Goal: Task Accomplishment & Management: Manage account settings

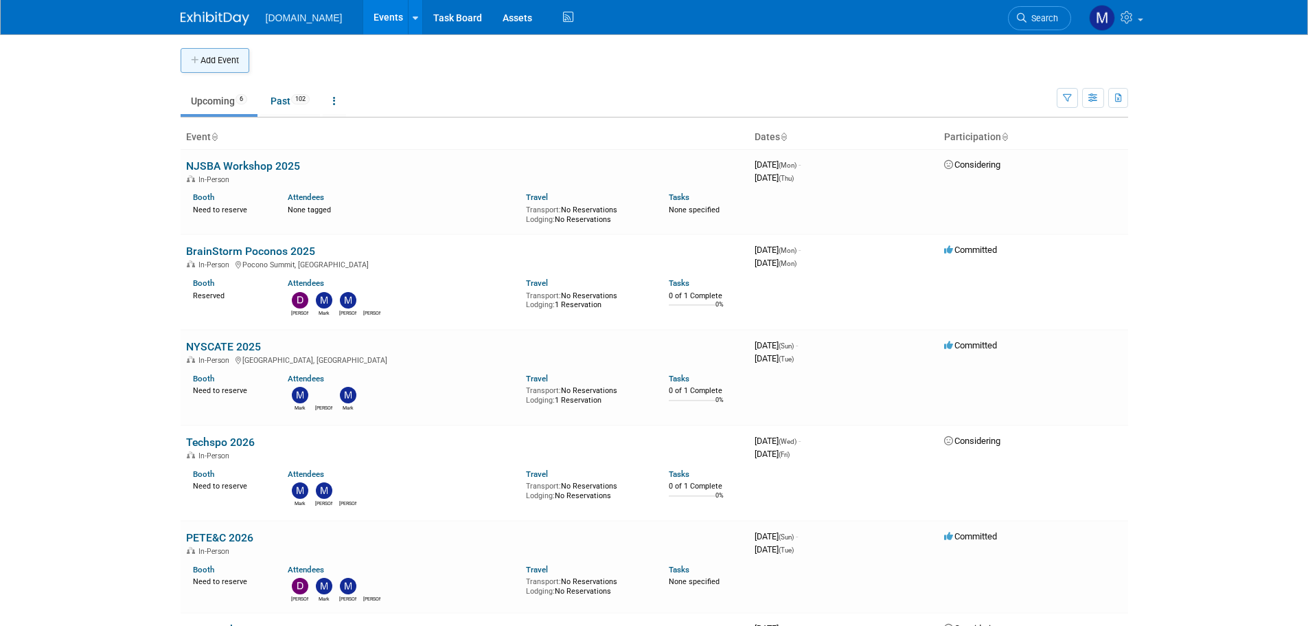
click at [214, 67] on button "Add Event" at bounding box center [215, 60] width 69 height 25
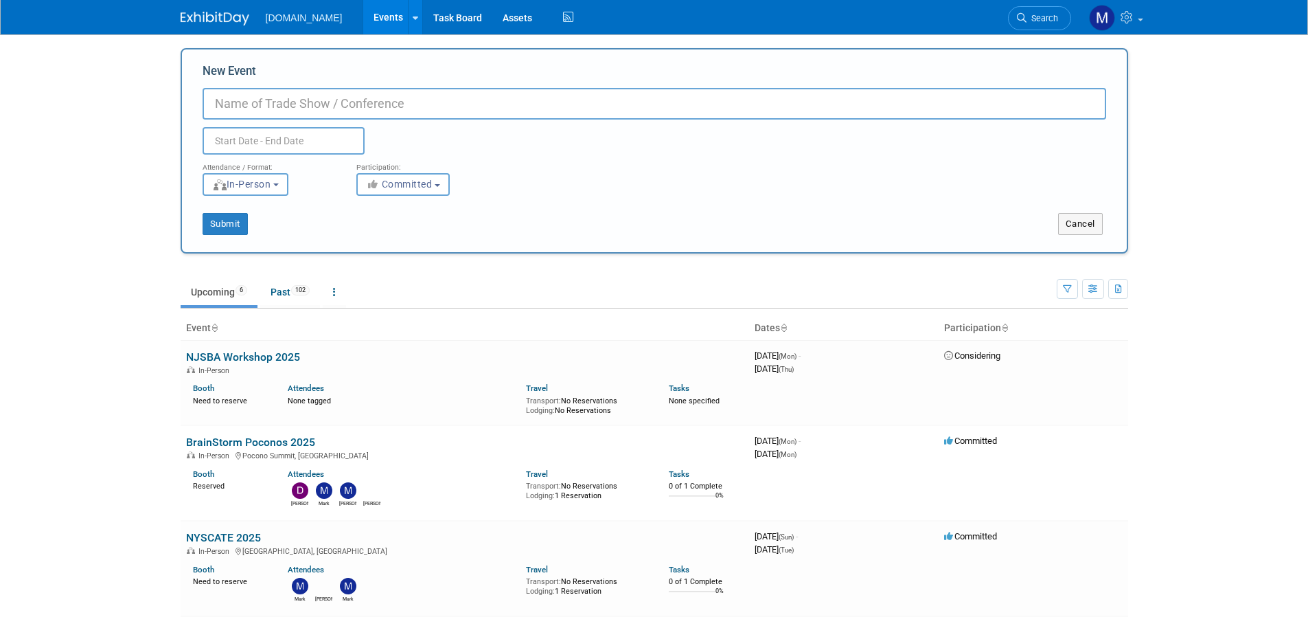
click at [297, 106] on input "New Event" at bounding box center [655, 104] width 904 height 32
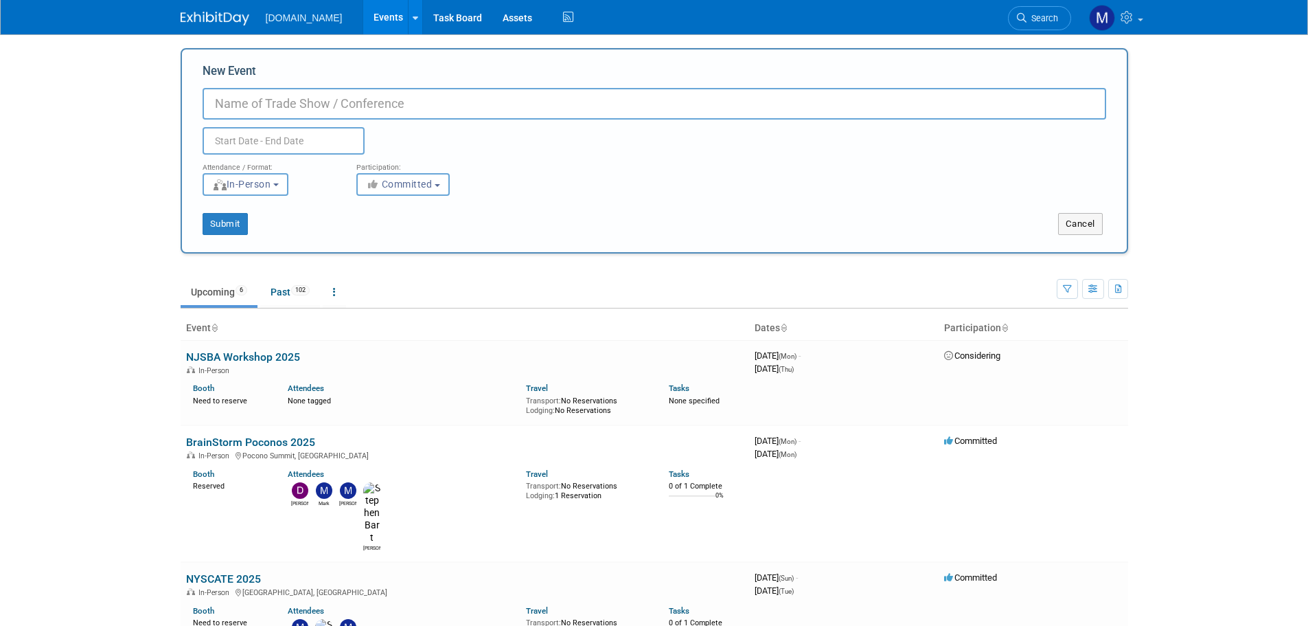
paste input "D&H THREAD in [GEOGRAPHIC_DATA]"
type input "D&H THREAD in [GEOGRAPHIC_DATA]"
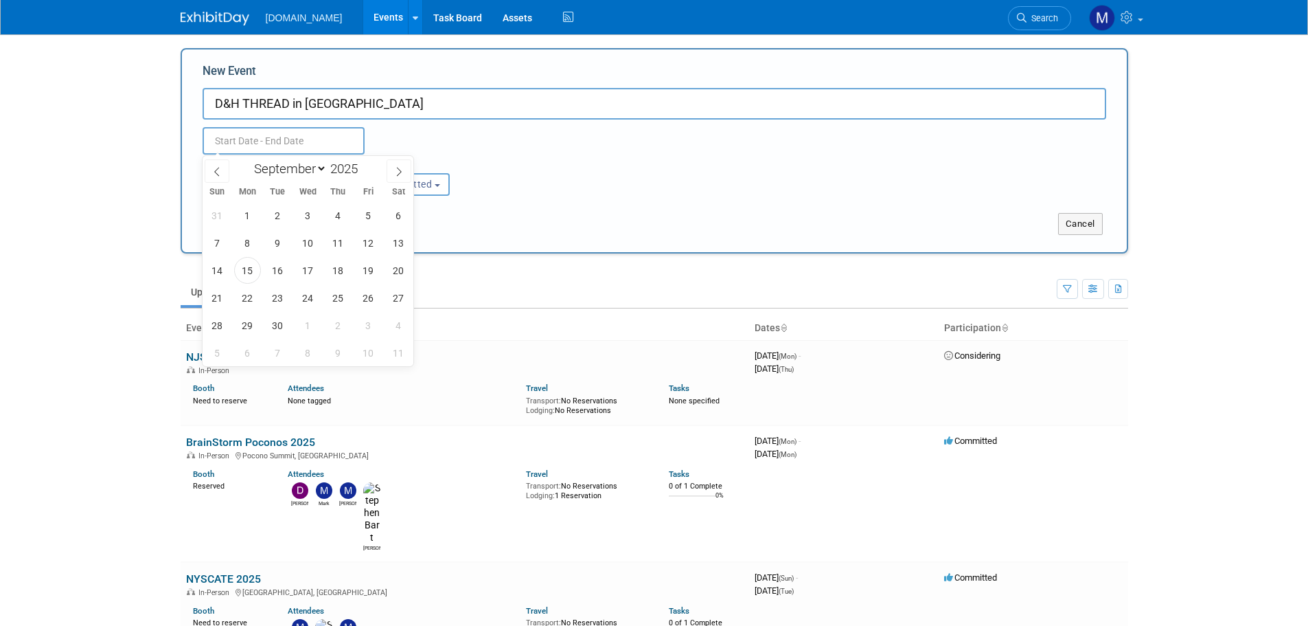
click at [249, 135] on input "text" at bounding box center [284, 140] width 162 height 27
click at [271, 298] on span "23" at bounding box center [277, 297] width 27 height 27
type input "[DATE] to [DATE]"
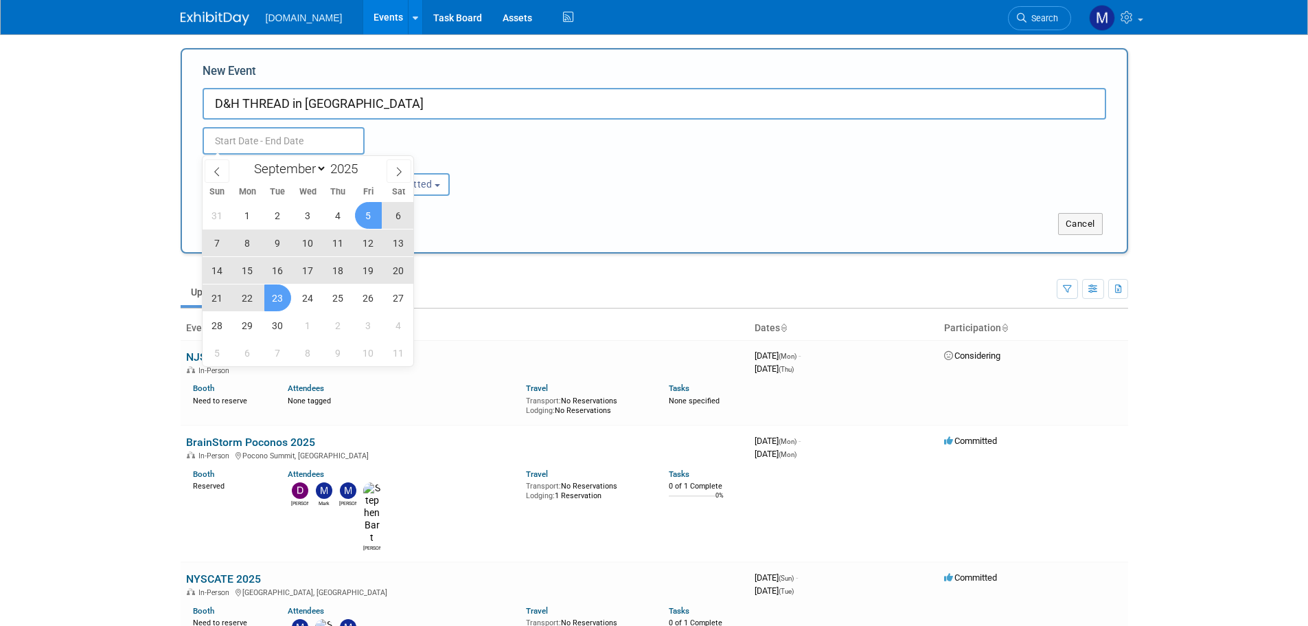
type input "[DATE] to [DATE]"
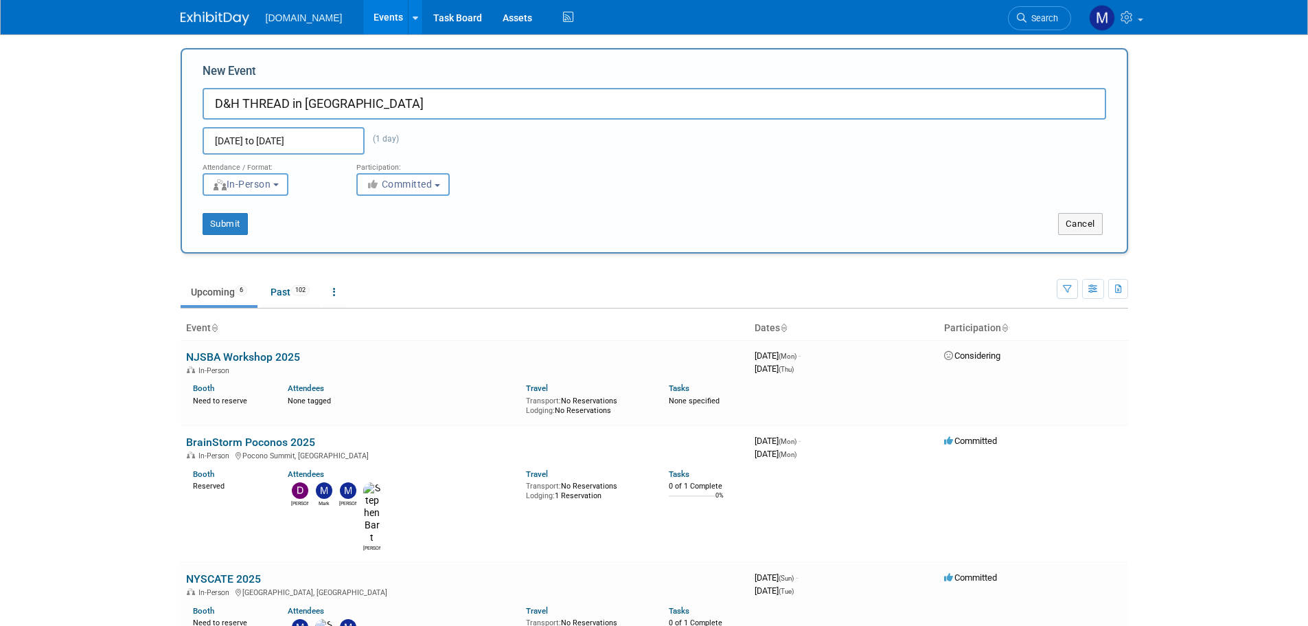
click at [434, 142] on div "Sep 23, 2025 to Sep 23, 2025 (1 day) Duplicate Event Warning" at bounding box center [654, 137] width 925 height 35
click at [221, 226] on button "Submit" at bounding box center [225, 224] width 45 height 22
type input "D&H THREAD in [GEOGRAPHIC_DATA]"
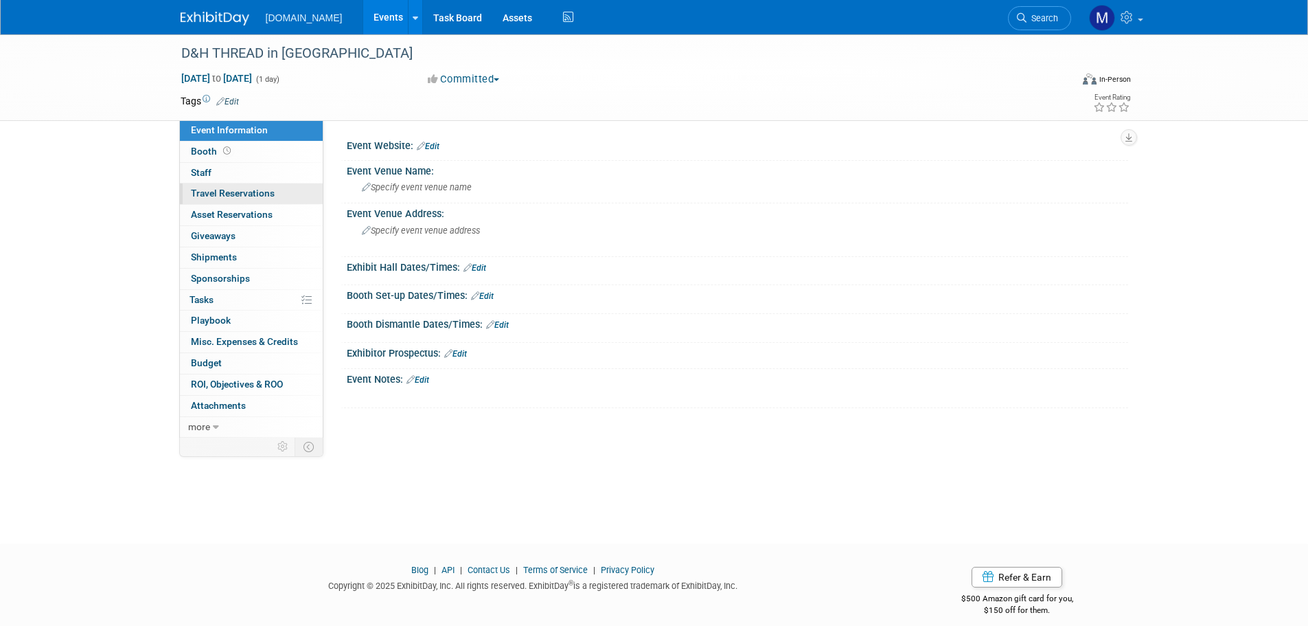
click at [230, 196] on span "Travel Reservations 0" at bounding box center [233, 193] width 84 height 11
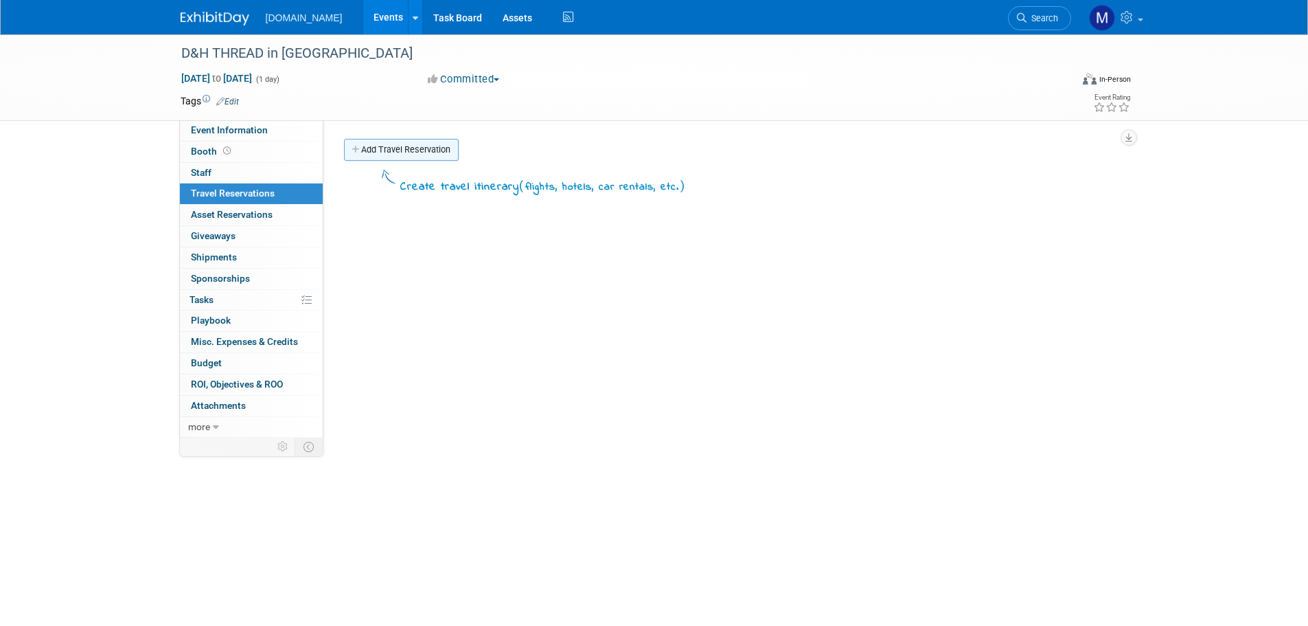
click at [371, 153] on link "Add Travel Reservation" at bounding box center [401, 150] width 115 height 22
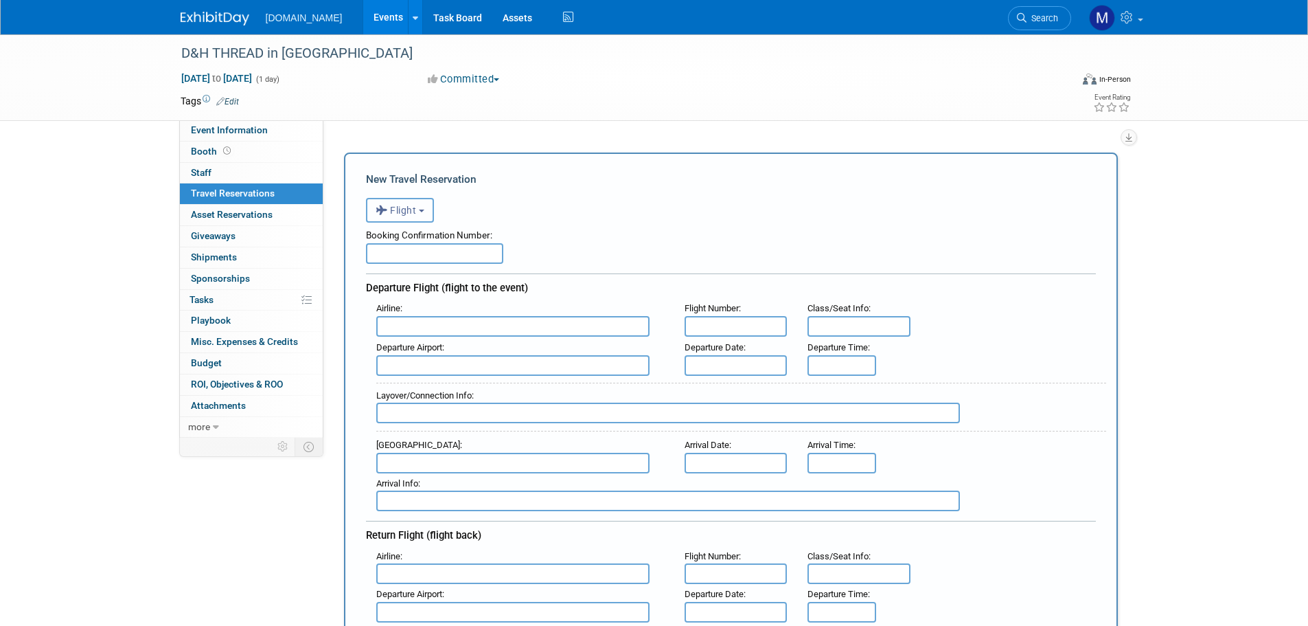
click at [385, 212] on icon "button" at bounding box center [383, 210] width 15 height 18
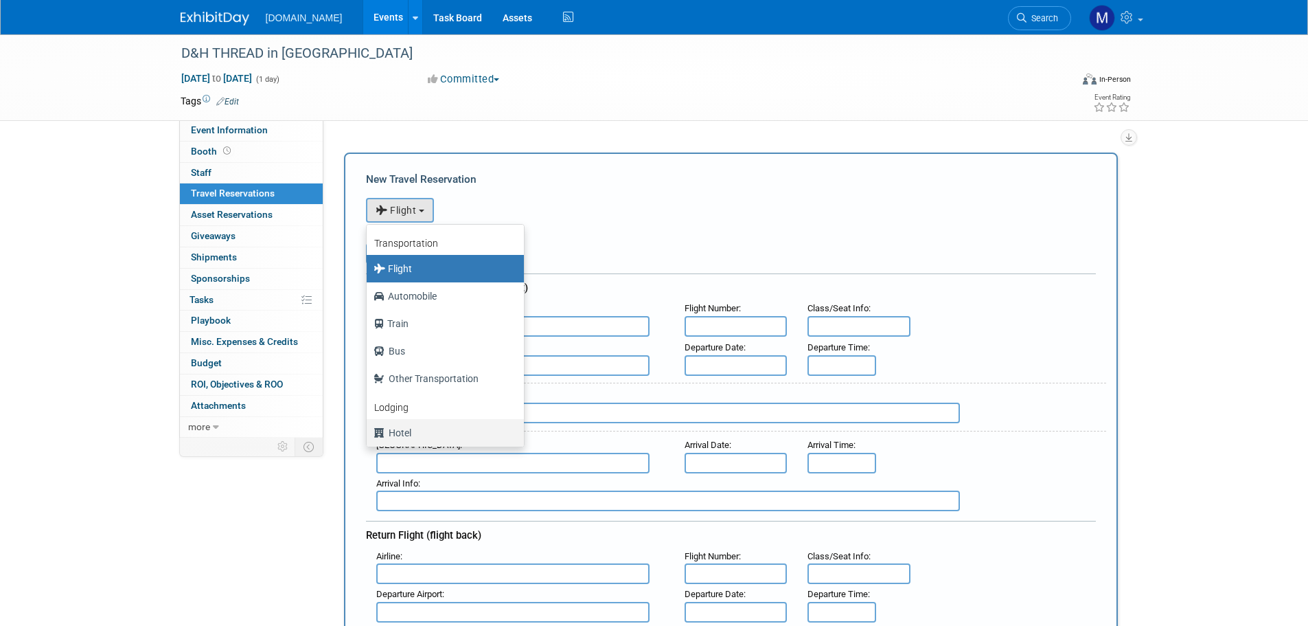
click at [392, 431] on label "Hotel" at bounding box center [442, 433] width 137 height 22
click at [369, 431] on input "Hotel" at bounding box center [364, 431] width 9 height 9
select select "6"
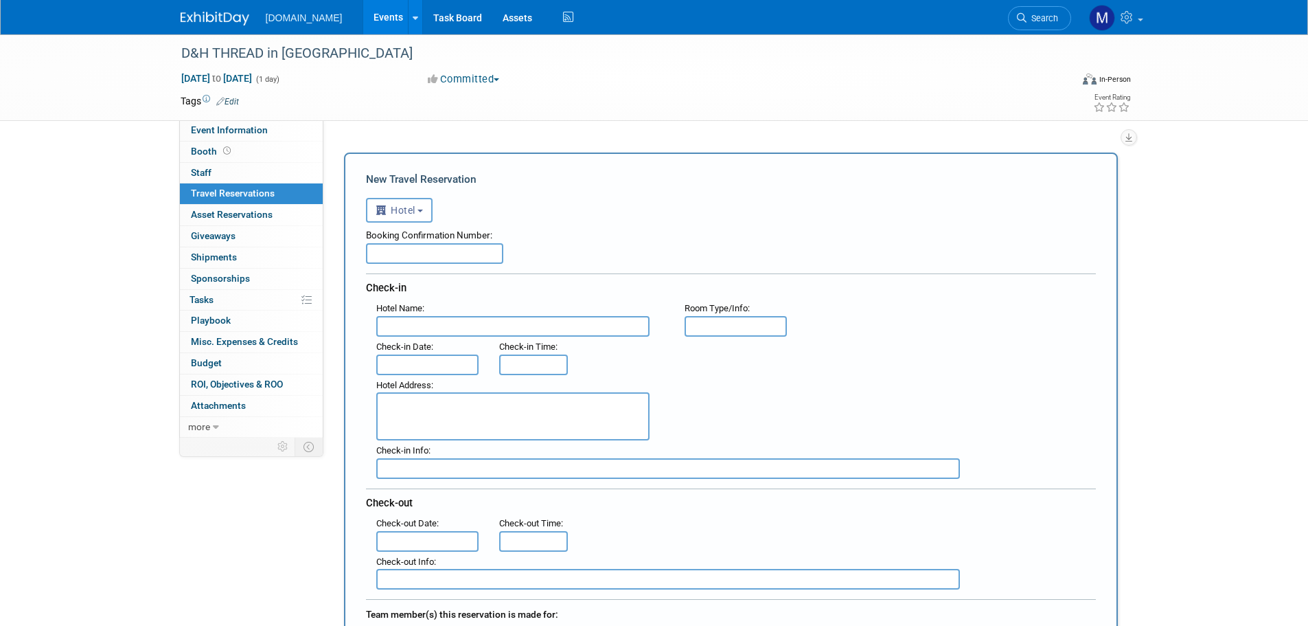
click at [401, 251] on input "text" at bounding box center [434, 253] width 137 height 21
paste input "D&H THREAD in [GEOGRAPHIC_DATA]"
click at [448, 253] on input "D&H THREAD in [GEOGRAPHIC_DATA]" at bounding box center [434, 253] width 137 height 21
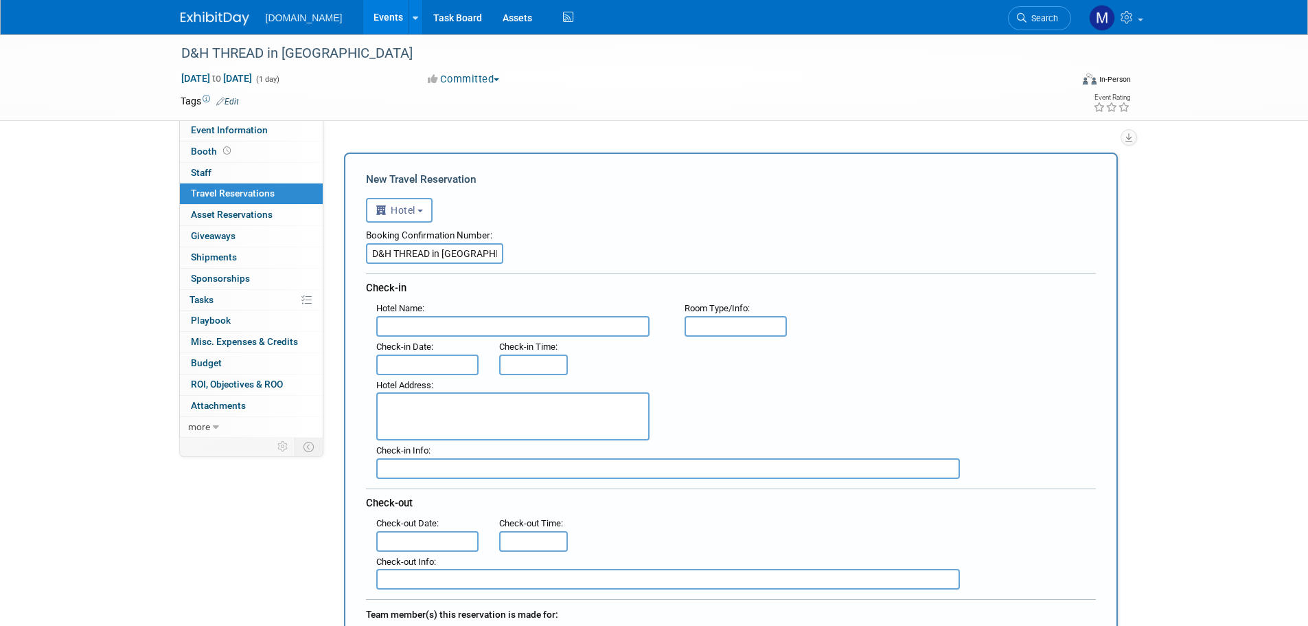
paste input "2RNMD9GB8NF"
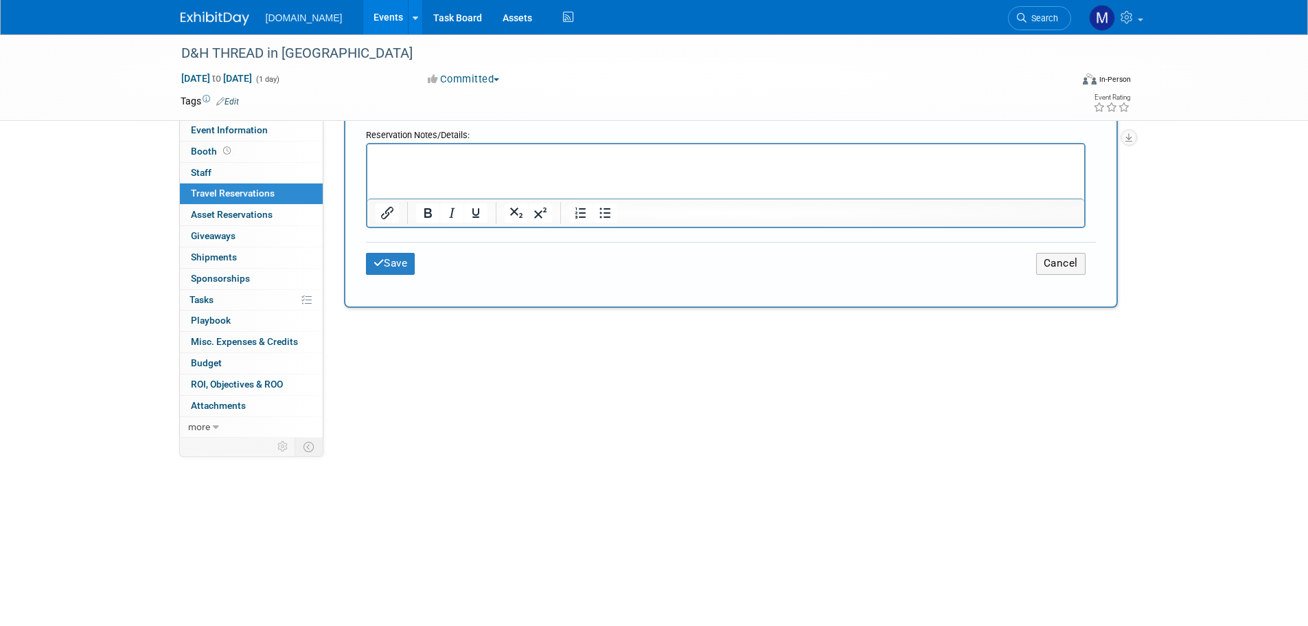
scroll to position [756, 0]
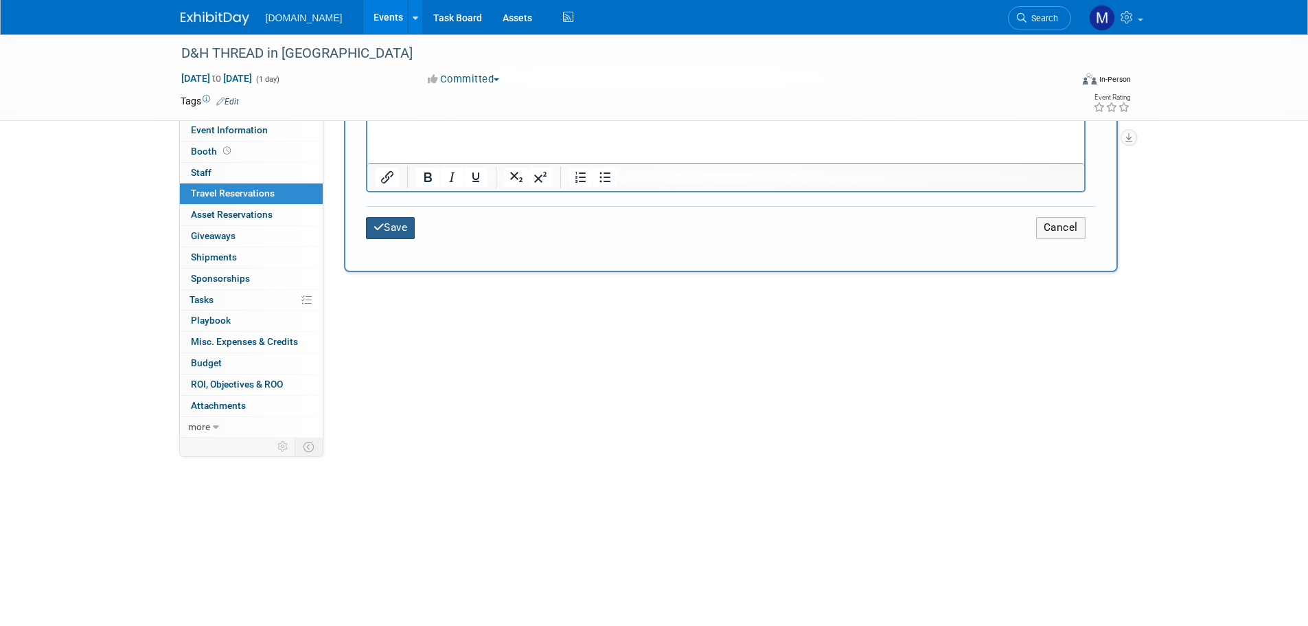
type input "2RNMD9GB8NF"
click at [396, 229] on button "Save" at bounding box center [390, 227] width 49 height 21
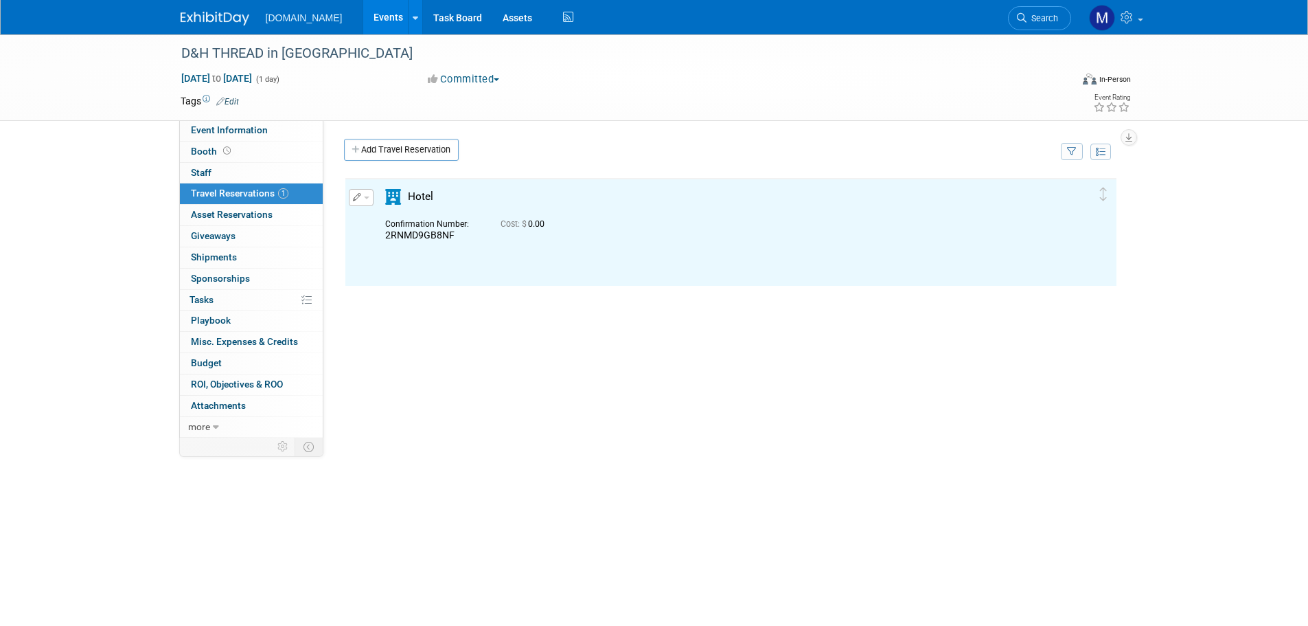
scroll to position [0, 0]
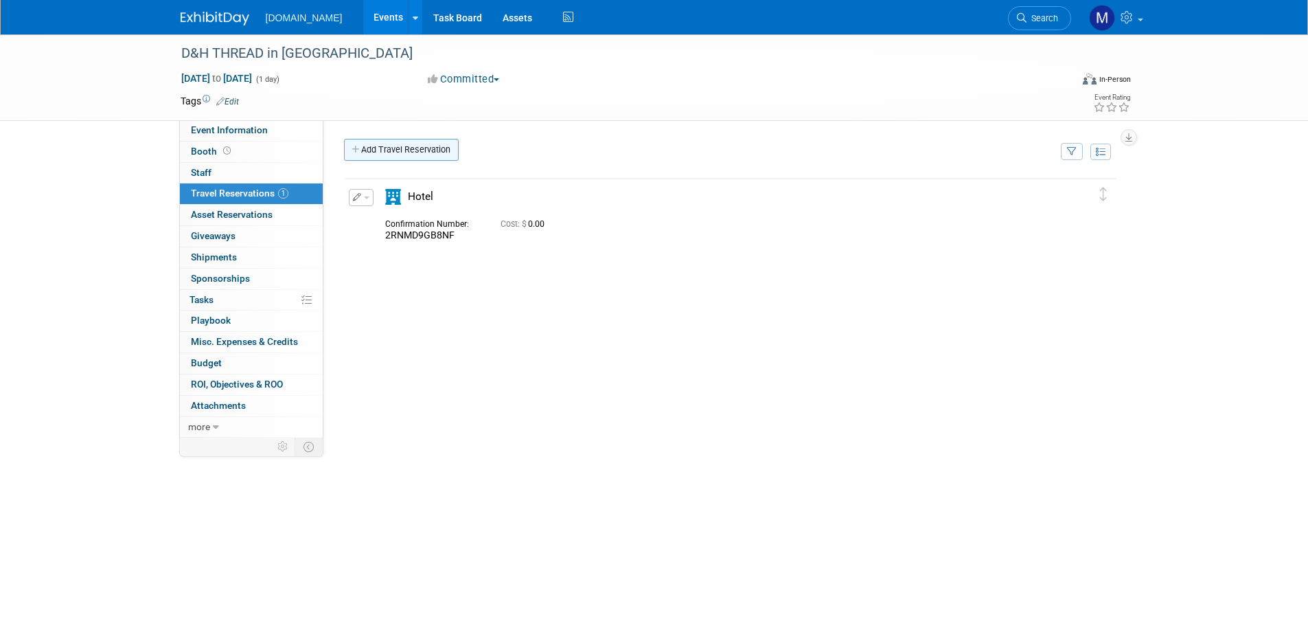
click at [412, 151] on link "Add Travel Reservation" at bounding box center [401, 150] width 115 height 22
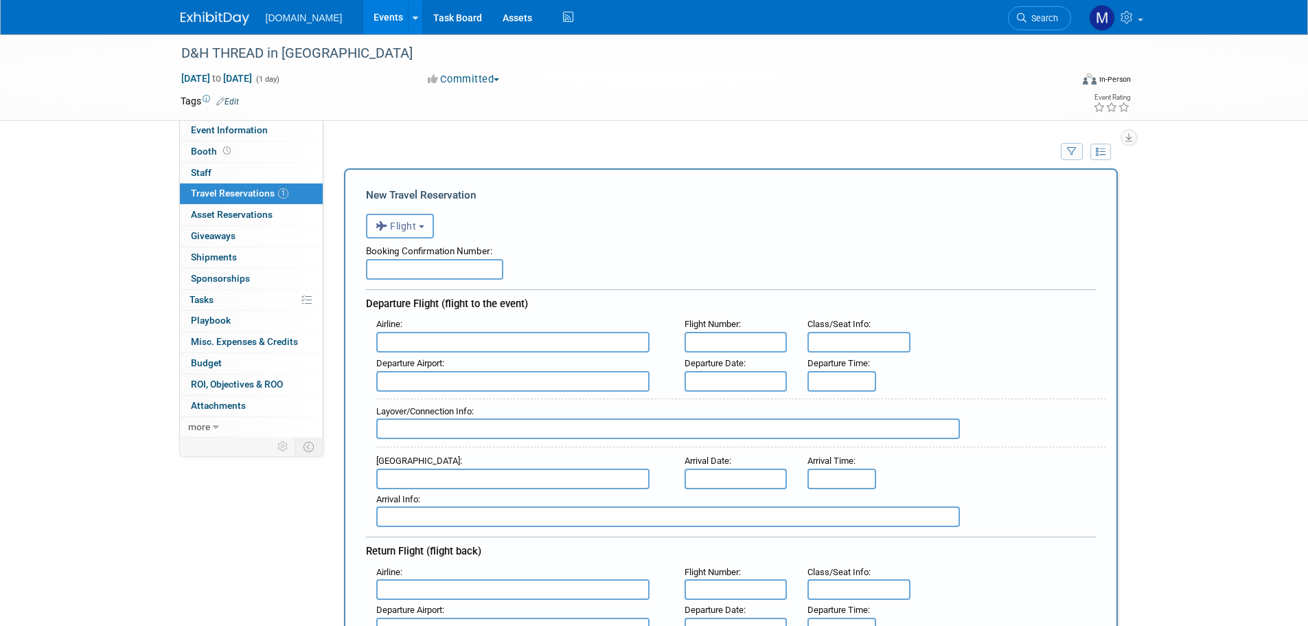
click at [398, 234] on button "Flight" at bounding box center [400, 226] width 68 height 25
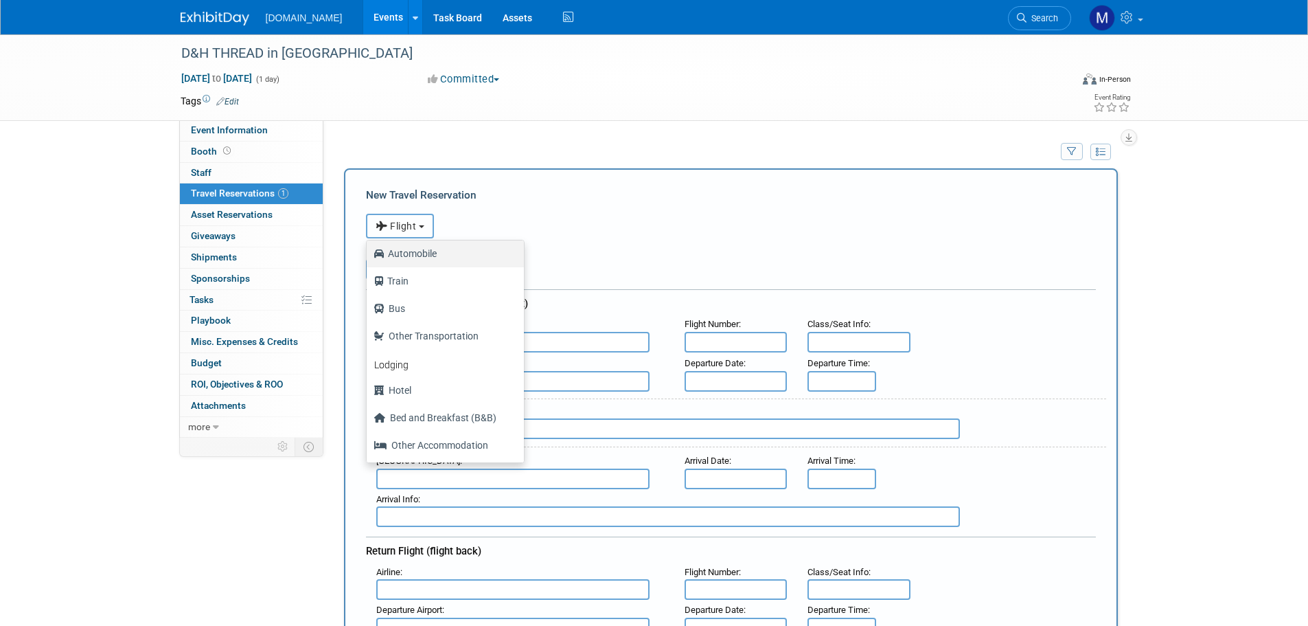
scroll to position [69, 0]
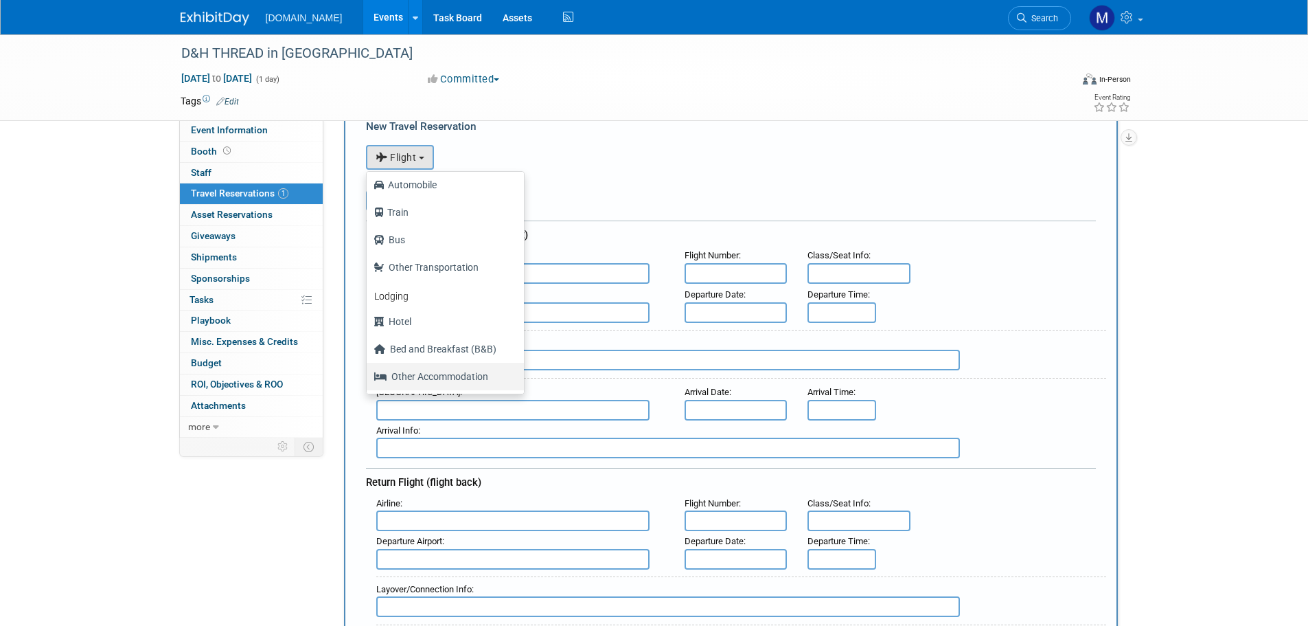
click at [420, 374] on label "Other Accommodation" at bounding box center [442, 376] width 137 height 22
click at [369, 374] on input "Other Accommodation" at bounding box center [364, 374] width 9 height 9
select select "7"
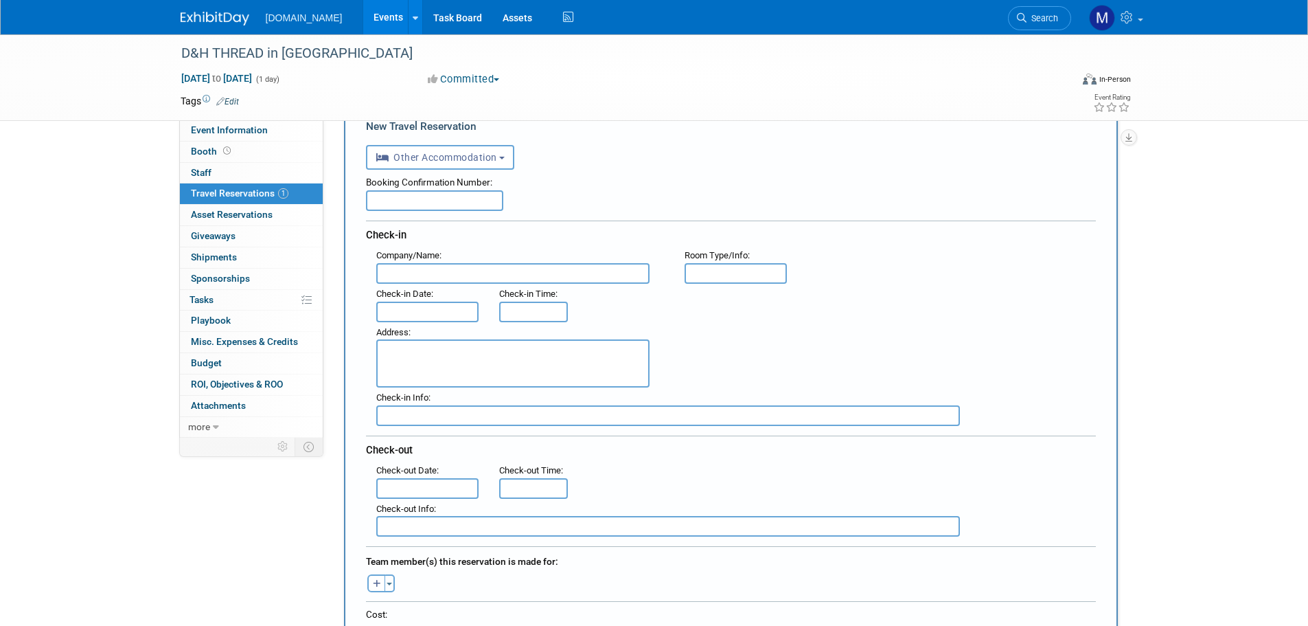
click at [395, 201] on input "text" at bounding box center [434, 200] width 137 height 21
paste input "DSN55CKVBB8"
type input "DSN55CKVBB8"
click at [413, 275] on input "text" at bounding box center [512, 273] width 273 height 21
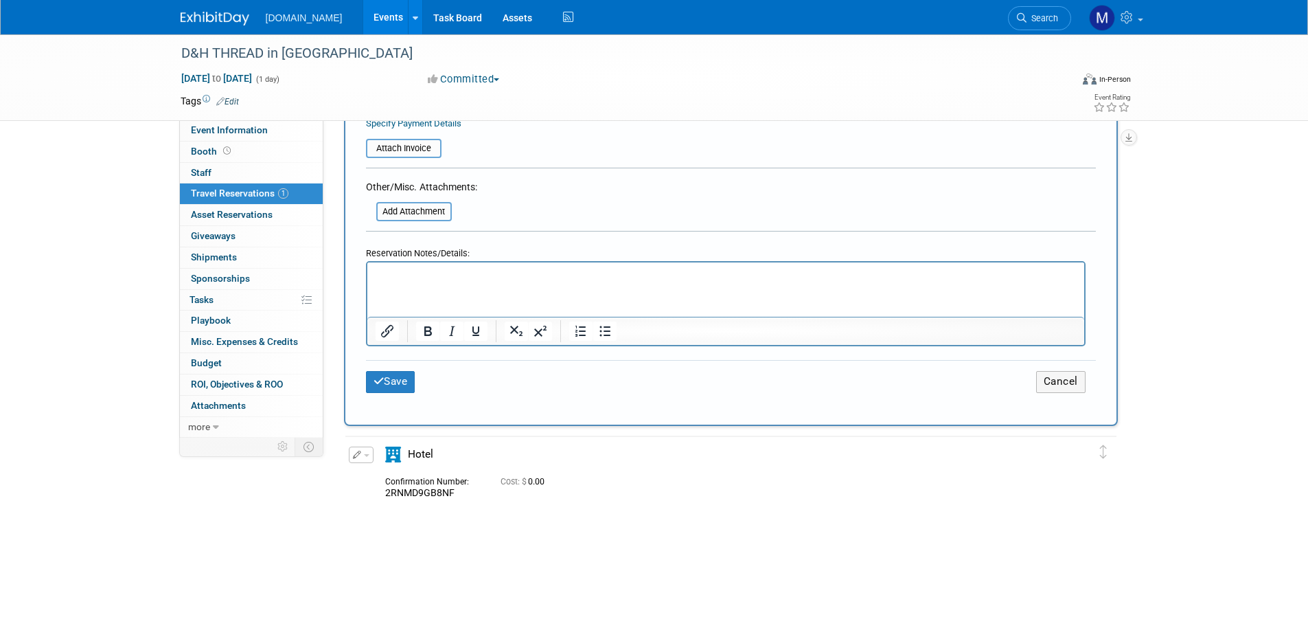
scroll to position [618, 0]
type input "Registration Confirmation for [PERSON_NAME]"
click at [387, 374] on button "Save" at bounding box center [390, 380] width 49 height 21
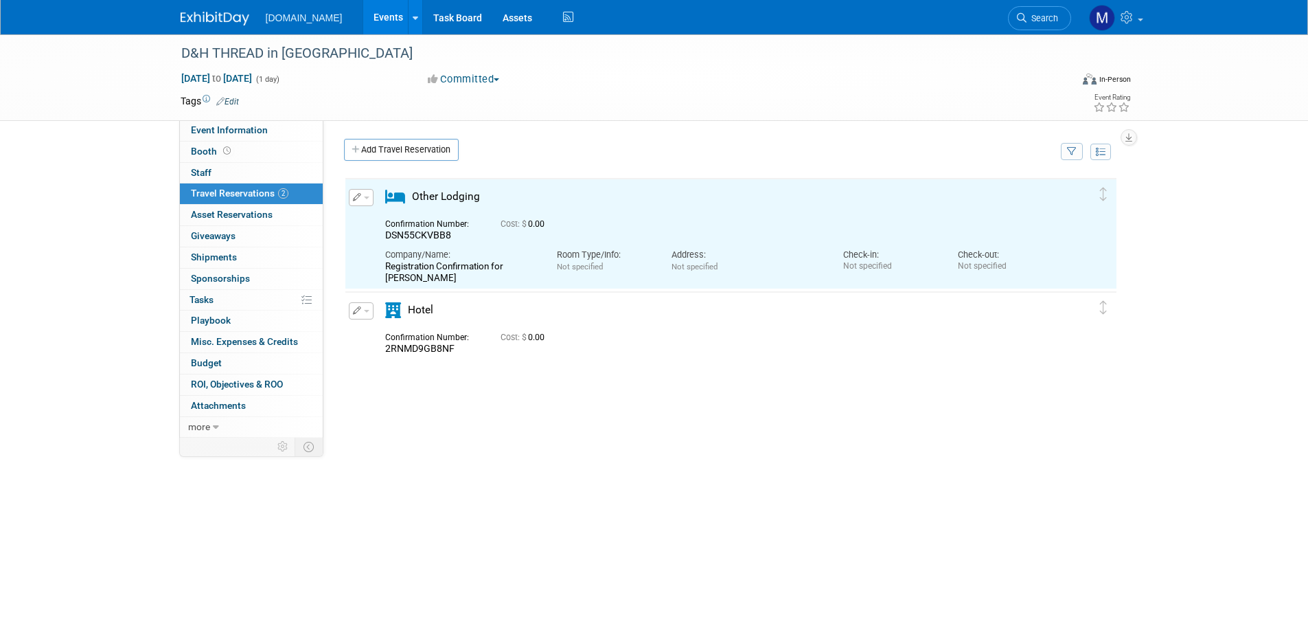
scroll to position [0, 0]
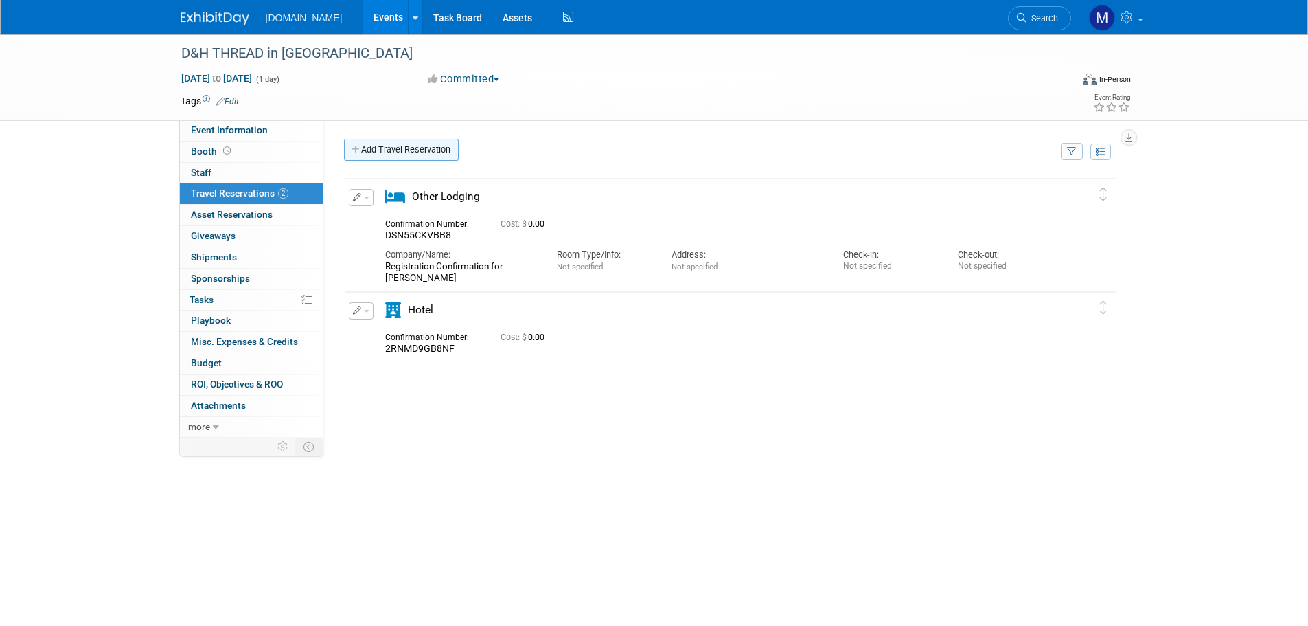
click at [409, 150] on link "Add Travel Reservation" at bounding box center [401, 150] width 115 height 22
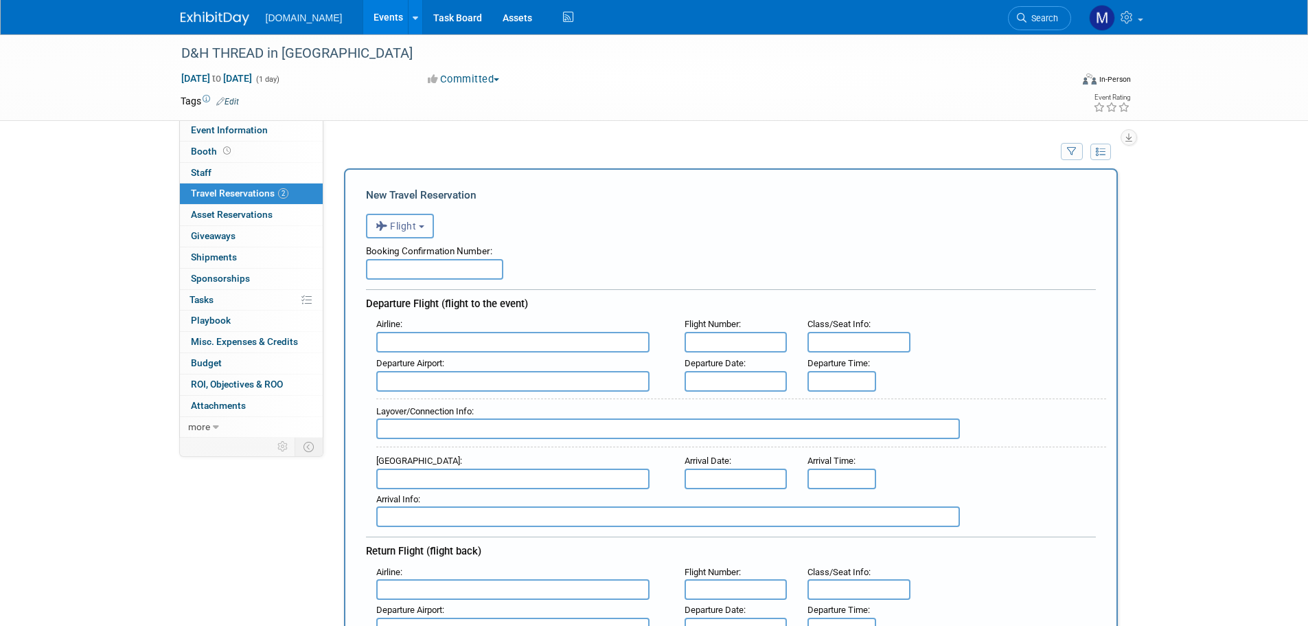
click at [389, 235] on icon "button" at bounding box center [383, 226] width 15 height 18
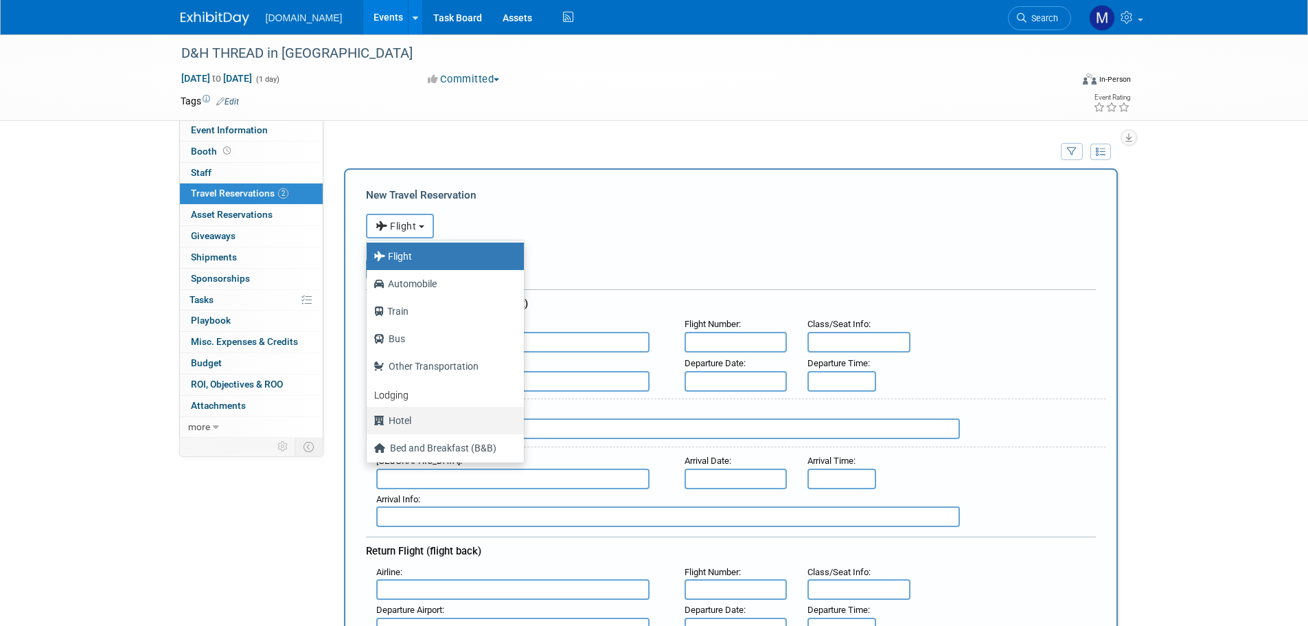
scroll to position [58, 0]
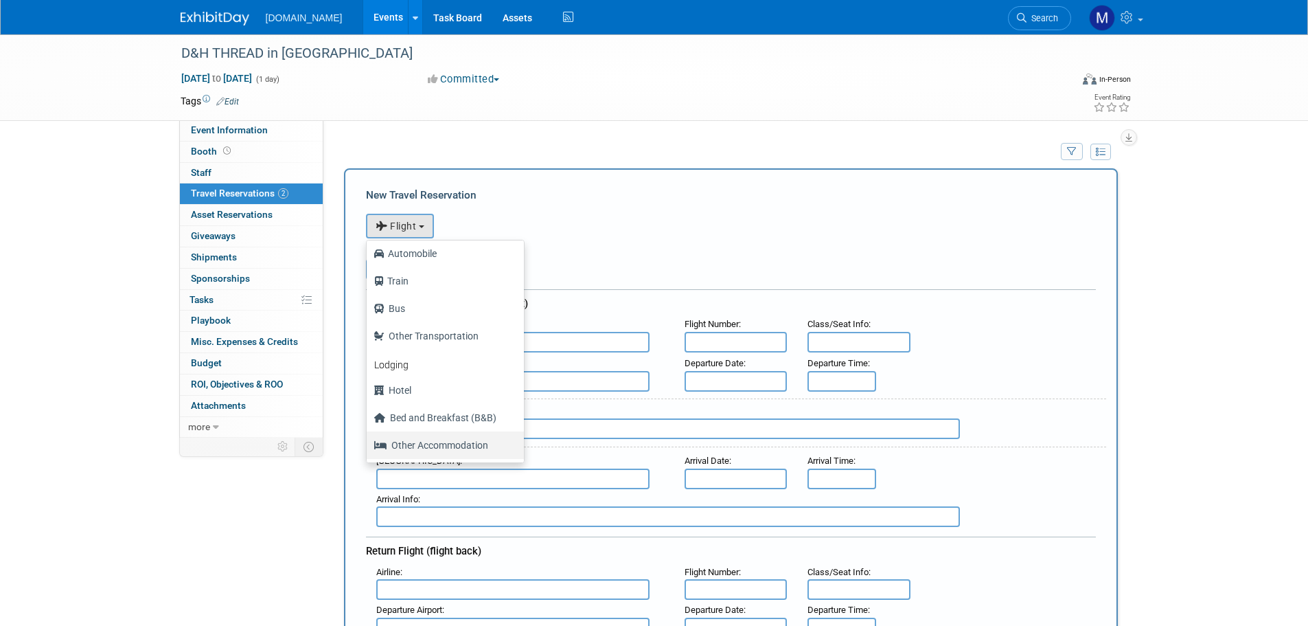
click at [406, 449] on label "Other Accommodation" at bounding box center [442, 445] width 137 height 22
click at [369, 448] on input "Other Accommodation" at bounding box center [364, 443] width 9 height 9
select select "7"
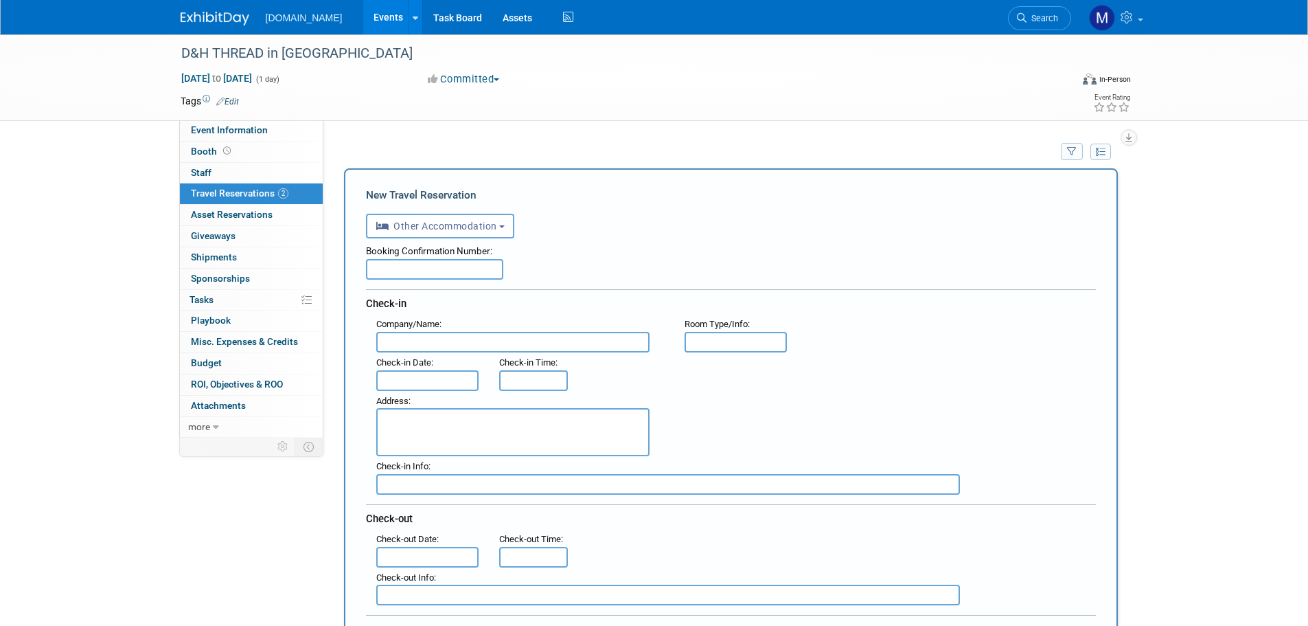
click at [395, 270] on input "text" at bounding box center [434, 269] width 137 height 21
paste input "SJNN4755NCZ"
type input "SJNN4755NCZ"
click at [402, 337] on input "text" at bounding box center [512, 342] width 273 height 21
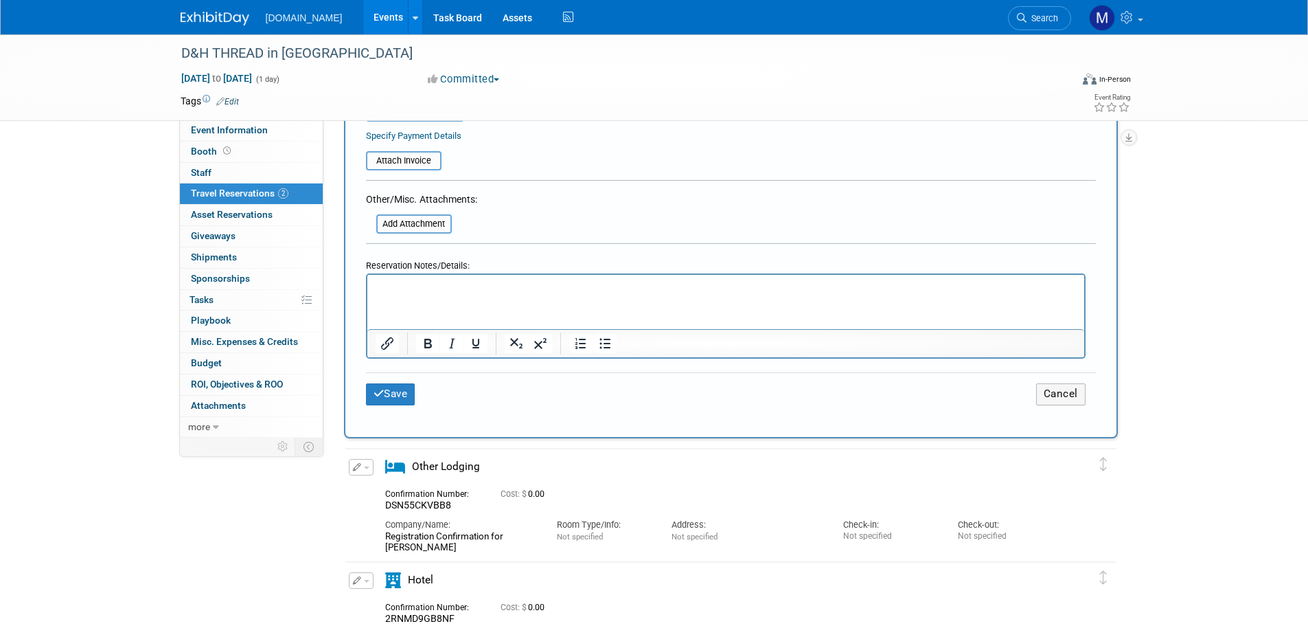
scroll to position [549, 0]
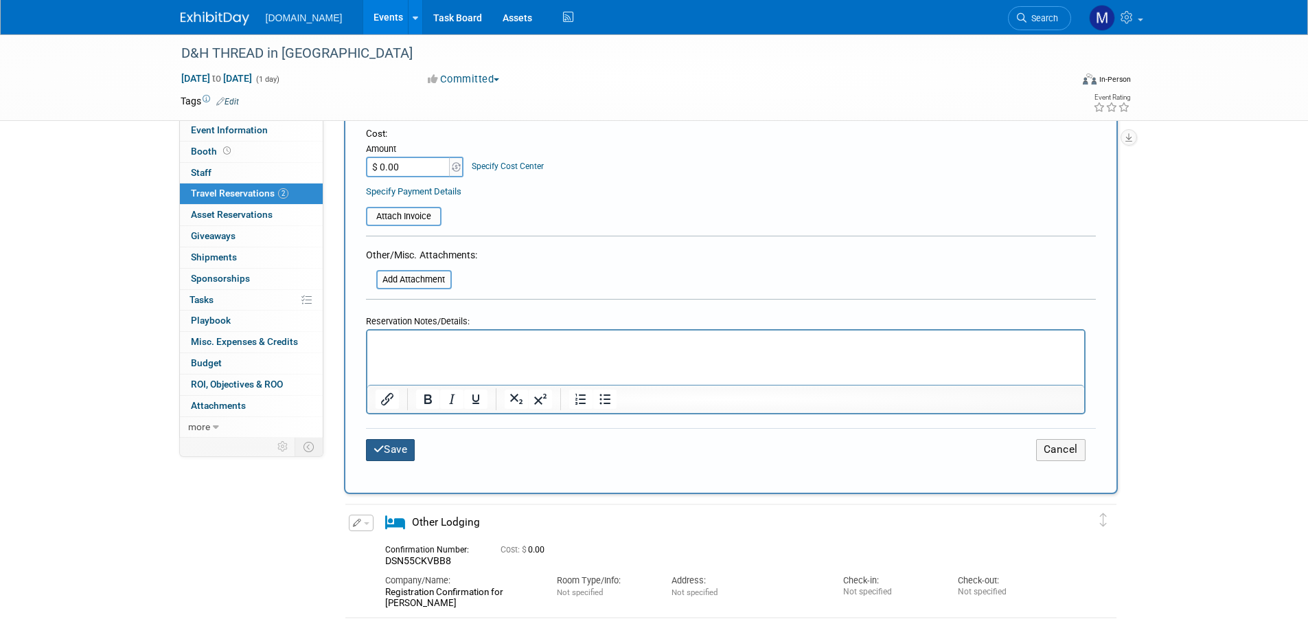
type input "[PERSON_NAME] Conference Registration"
click at [390, 447] on button "Save" at bounding box center [390, 449] width 49 height 21
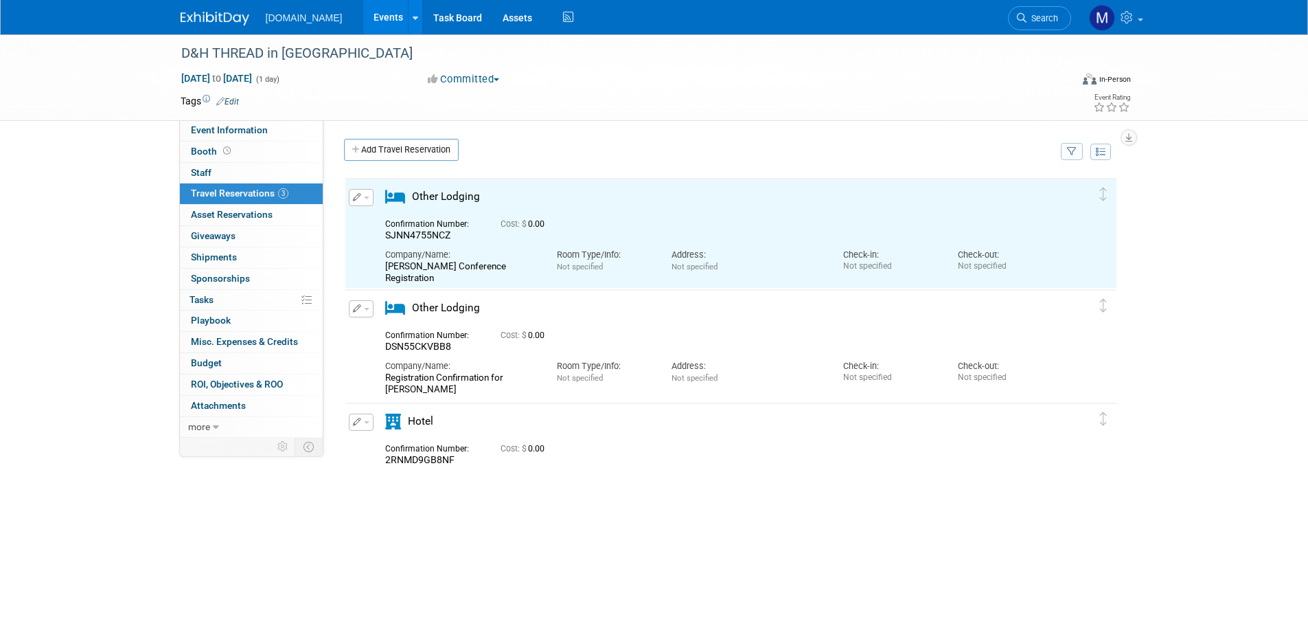
scroll to position [0, 0]
